Goal: Find specific page/section: Find specific page/section

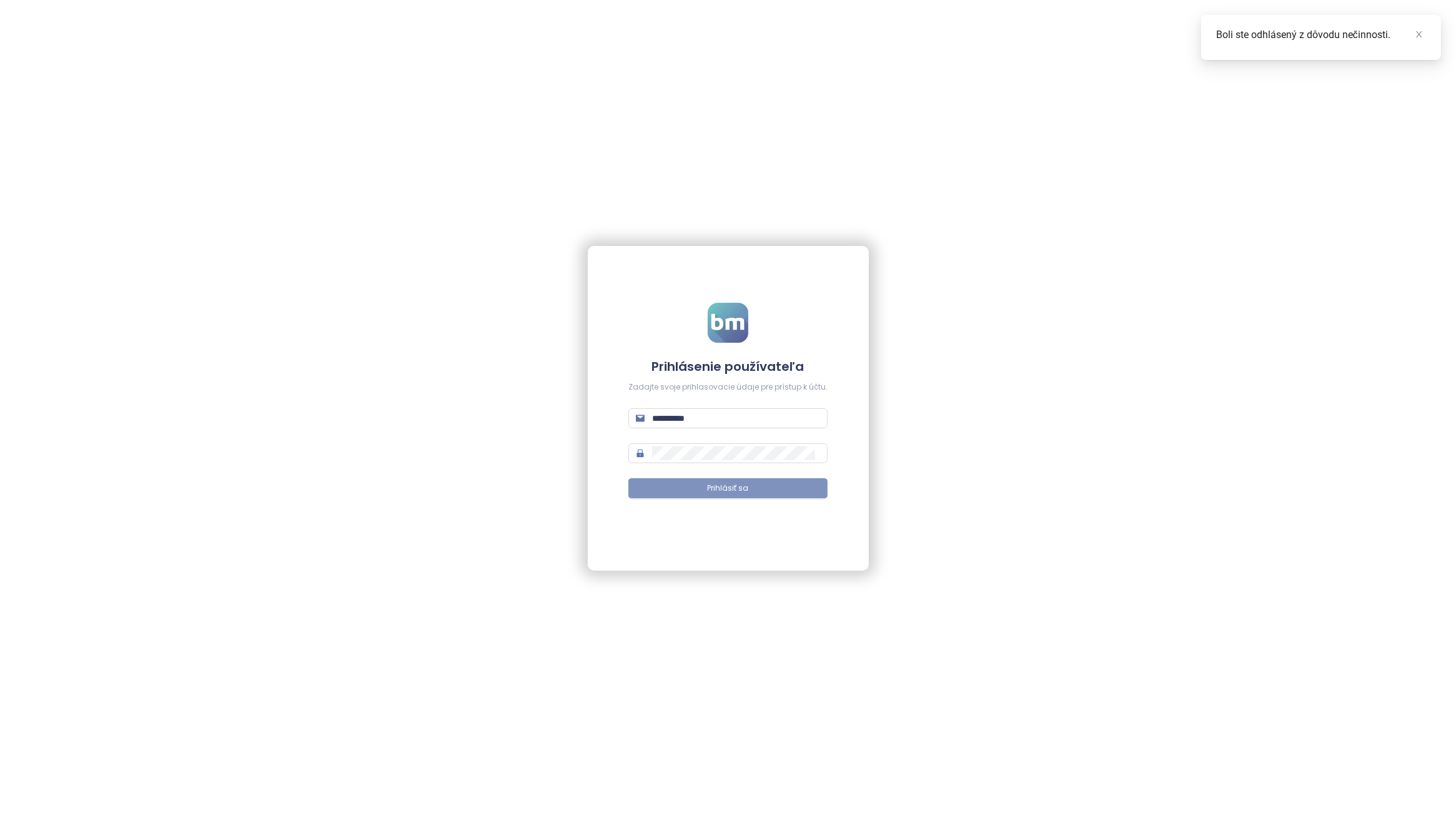
click at [725, 487] on span "Prihlásiť sa" at bounding box center [728, 488] width 41 height 12
click at [715, 491] on span "Prihlásiť sa" at bounding box center [728, 488] width 41 height 12
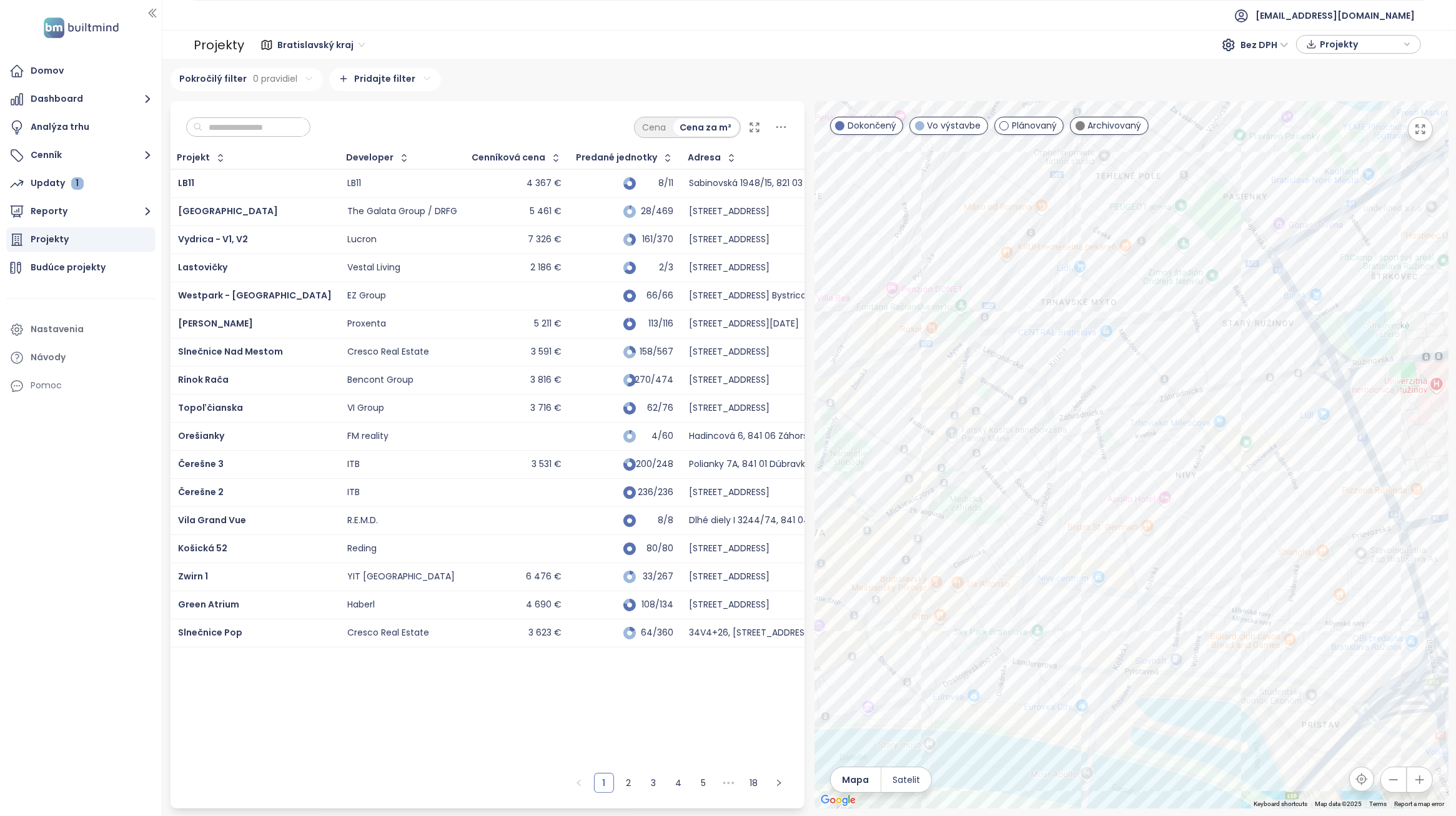
drag, startPoint x: 1132, startPoint y: 549, endPoint x: 1130, endPoint y: 448, distance: 101.0
click at [1130, 448] on div at bounding box center [1130, 454] width 634 height 707
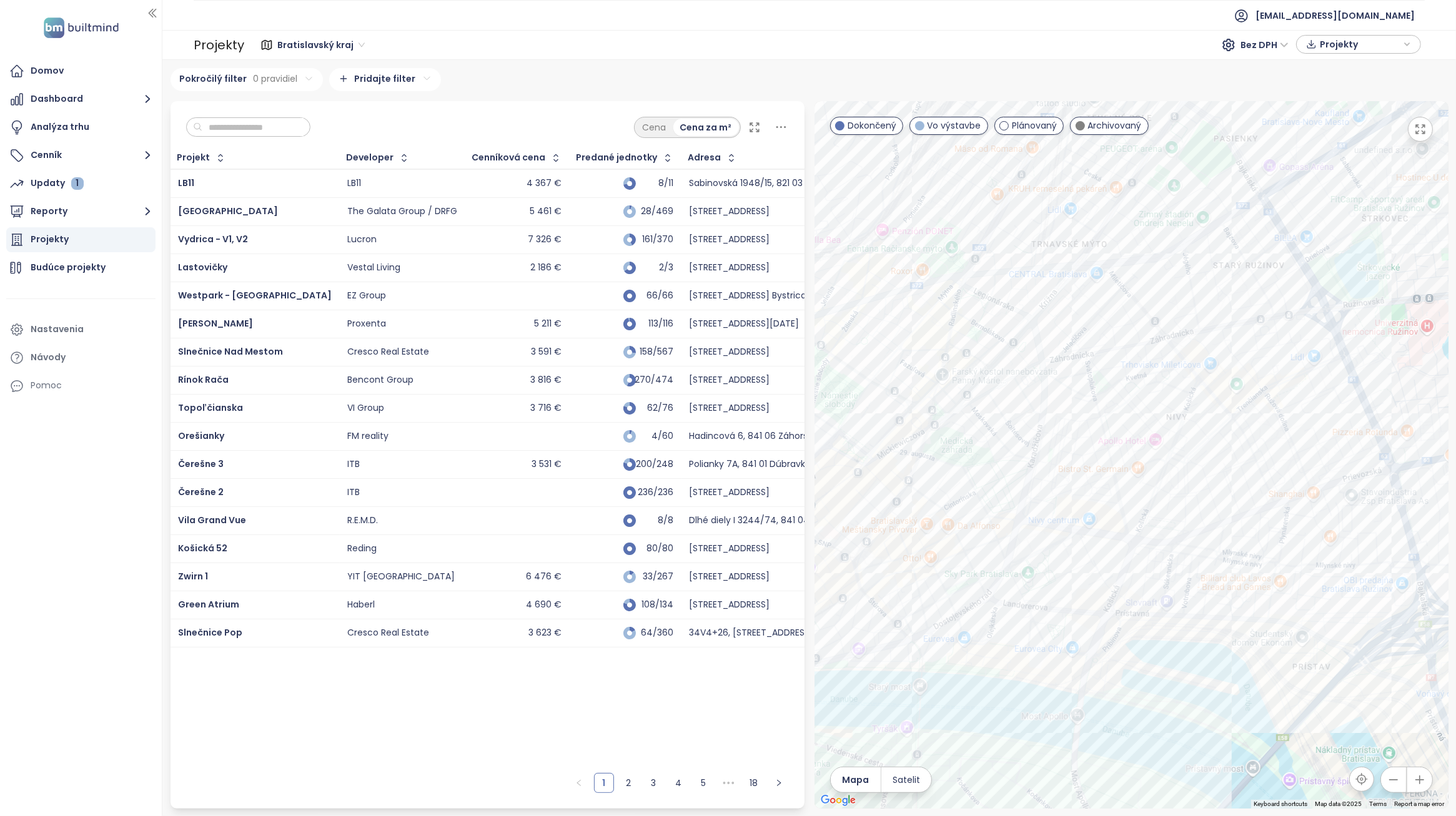
drag, startPoint x: 1162, startPoint y: 647, endPoint x: 1154, endPoint y: 589, distance: 58.5
click at [1154, 589] on div at bounding box center [1130, 454] width 634 height 707
click at [1338, 572] on div "Mlynárka" at bounding box center [1130, 454] width 634 height 707
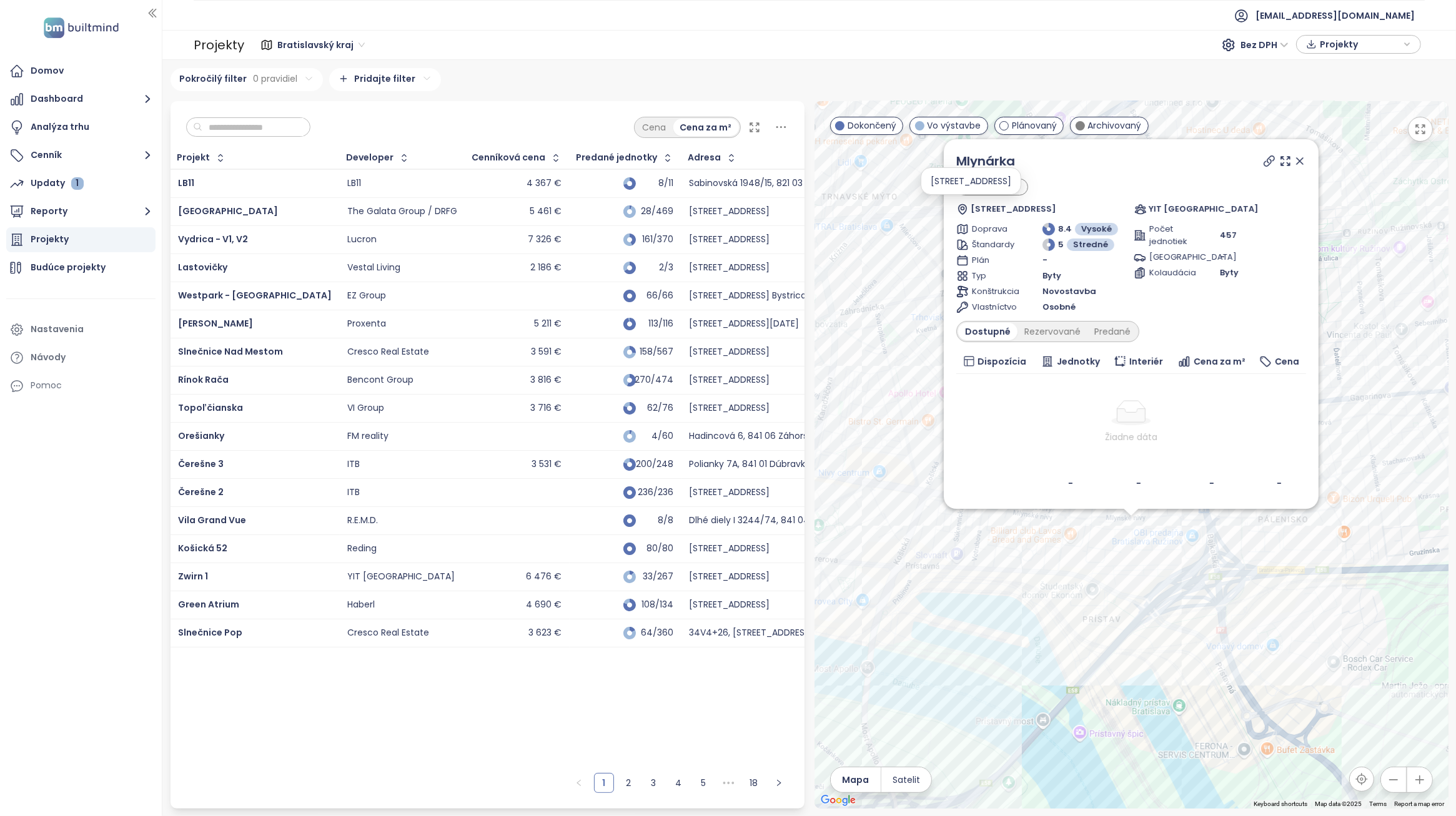
click at [1038, 206] on span "[STREET_ADDRESS]" at bounding box center [1013, 209] width 86 height 12
drag, startPoint x: 967, startPoint y: 207, endPoint x: 976, endPoint y: 203, distance: 9.8
click at [970, 206] on span "[STREET_ADDRESS]" at bounding box center [1013, 209] width 86 height 12
click at [1011, 181] on div "[STREET_ADDRESS]" at bounding box center [970, 181] width 80 height 14
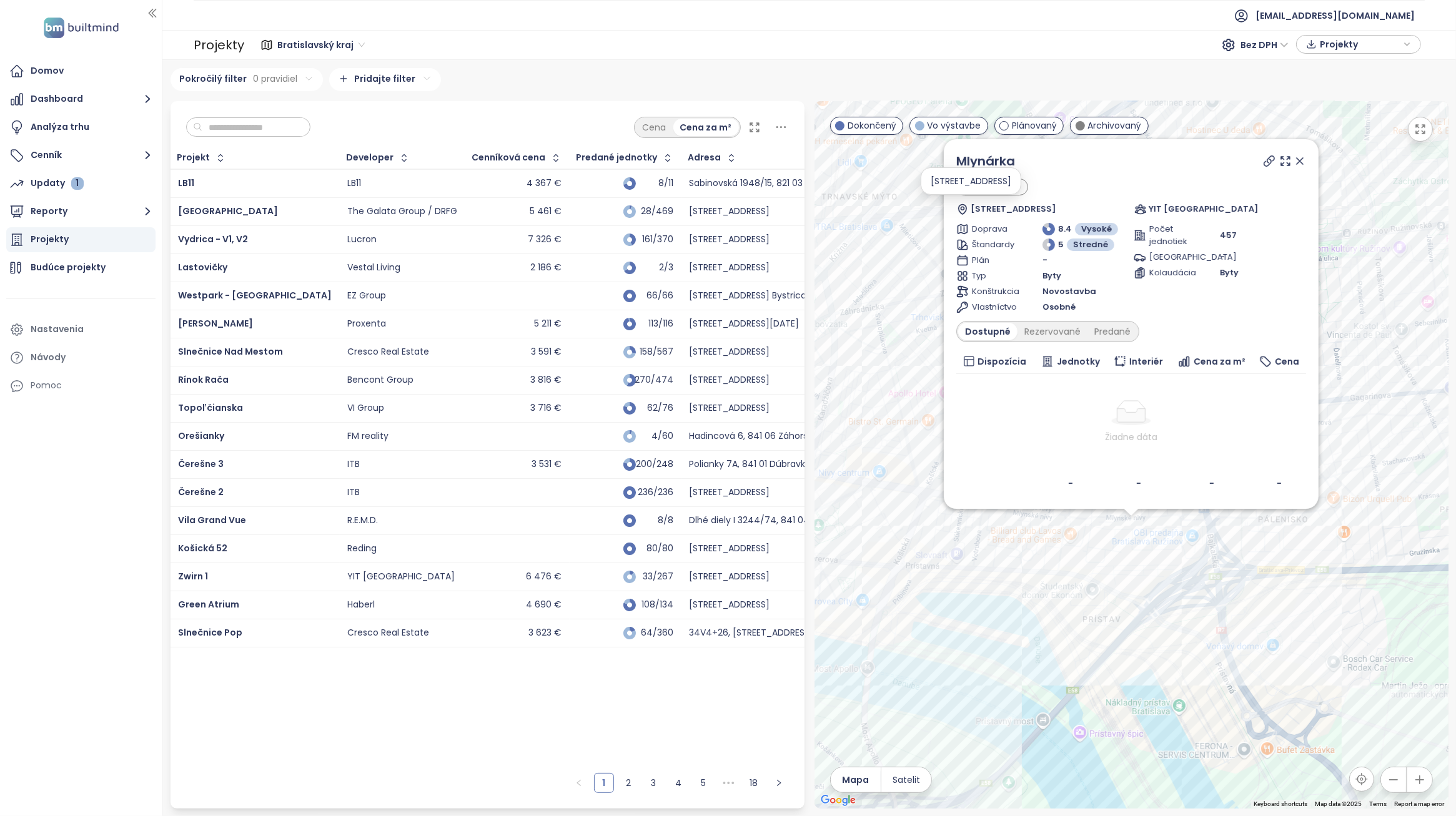
click at [1011, 181] on div "[STREET_ADDRESS]" at bounding box center [970, 181] width 80 height 14
copy div "[STREET_ADDRESS]"
click at [1301, 163] on icon at bounding box center [1299, 160] width 12 height 12
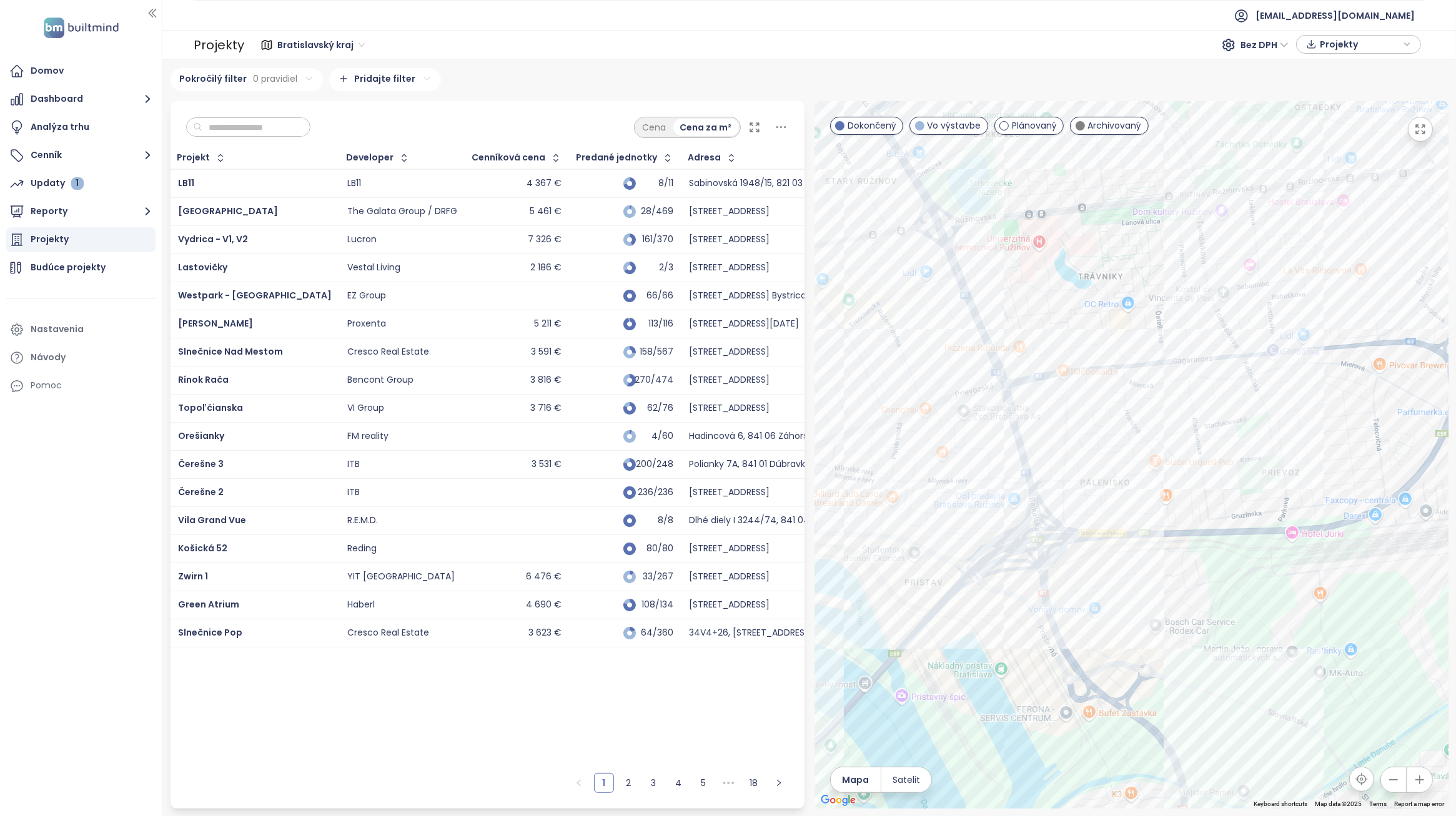
drag, startPoint x: 1331, startPoint y: 517, endPoint x: 1152, endPoint y: 479, distance: 183.0
click at [1152, 479] on div at bounding box center [1130, 454] width 634 height 707
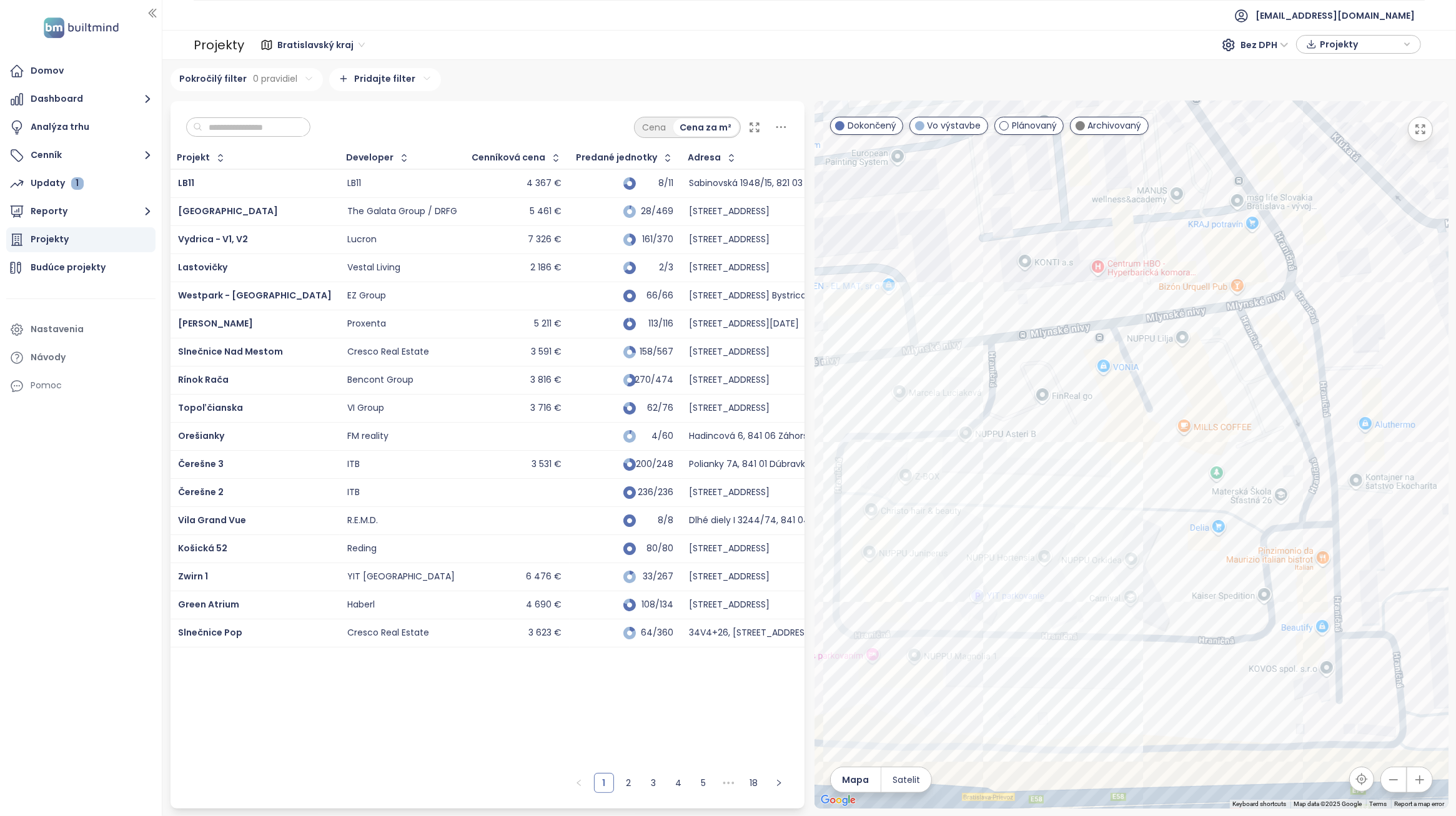
drag, startPoint x: 1254, startPoint y: 581, endPoint x: 1219, endPoint y: 542, distance: 52.4
click at [1219, 542] on div at bounding box center [1130, 454] width 634 height 707
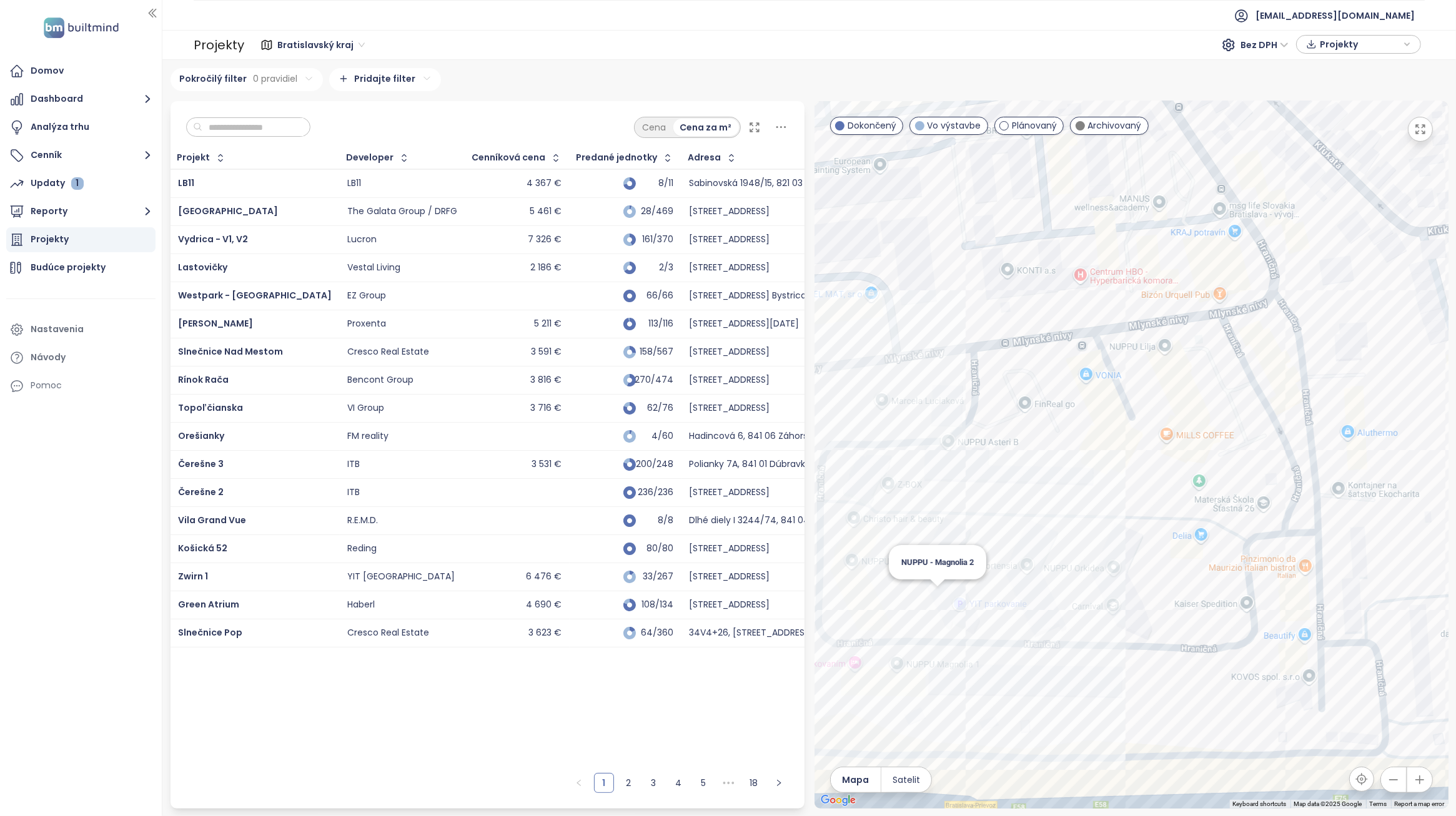
click at [940, 596] on div "NUPPU - Magnolia 2" at bounding box center [1130, 454] width 634 height 707
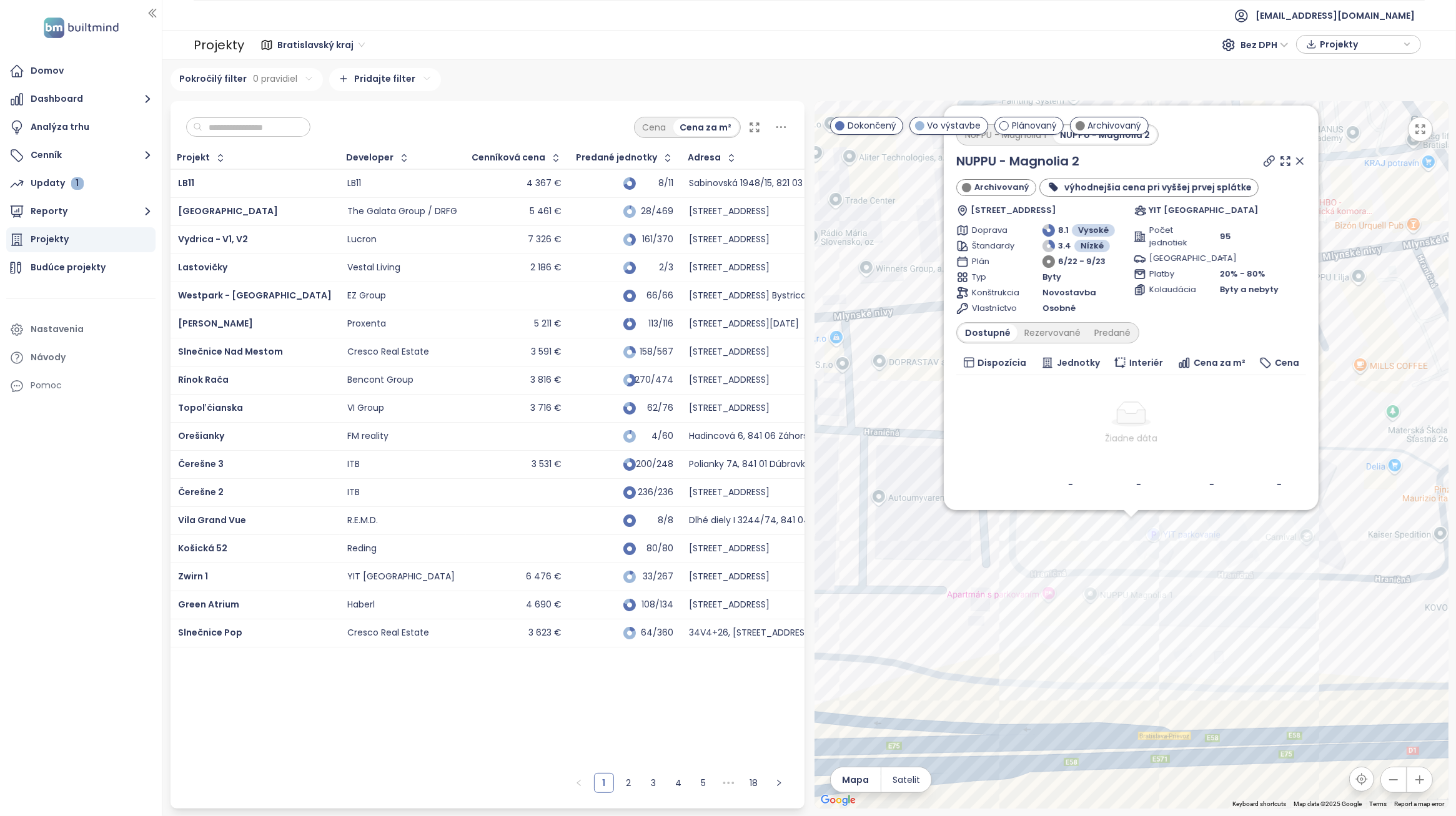
drag, startPoint x: 1300, startPoint y: 157, endPoint x: 1064, endPoint y: 633, distance: 531.3
click at [1300, 157] on icon at bounding box center [1299, 160] width 12 height 12
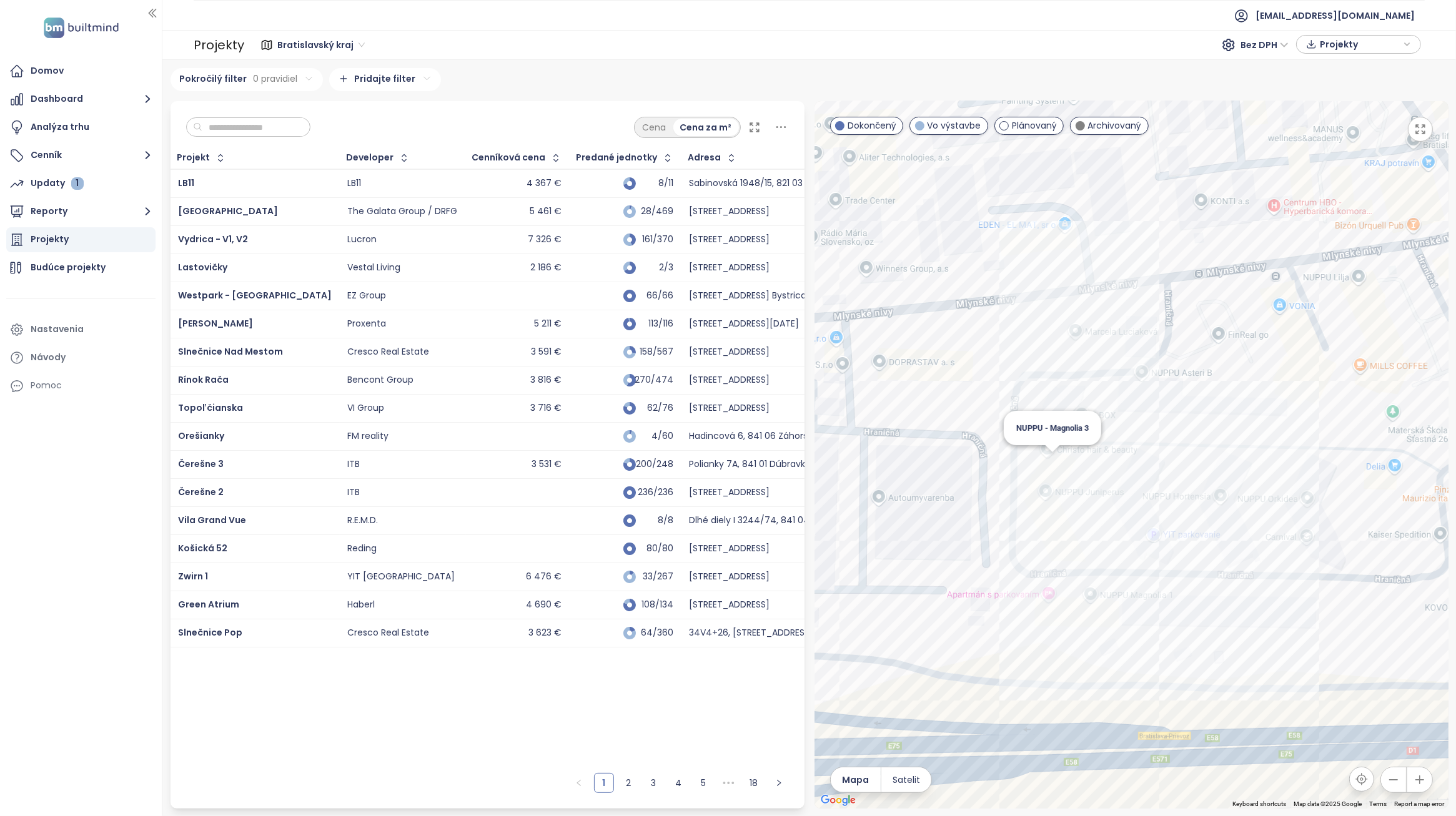
click at [1048, 462] on div "NUPPU - Magnolia 3" at bounding box center [1130, 454] width 634 height 707
